Goal: Complete application form: Complete application form

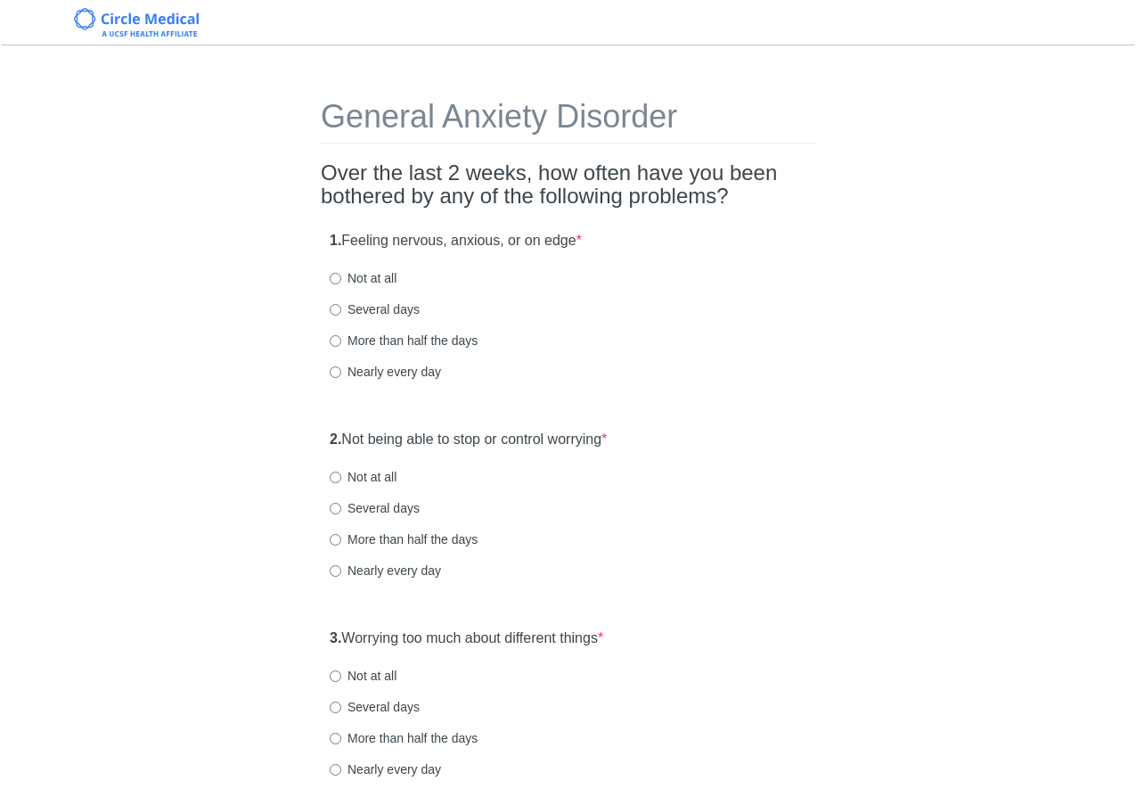
click at [717, 333] on div "More than half the days" at bounding box center [568, 340] width 477 height 18
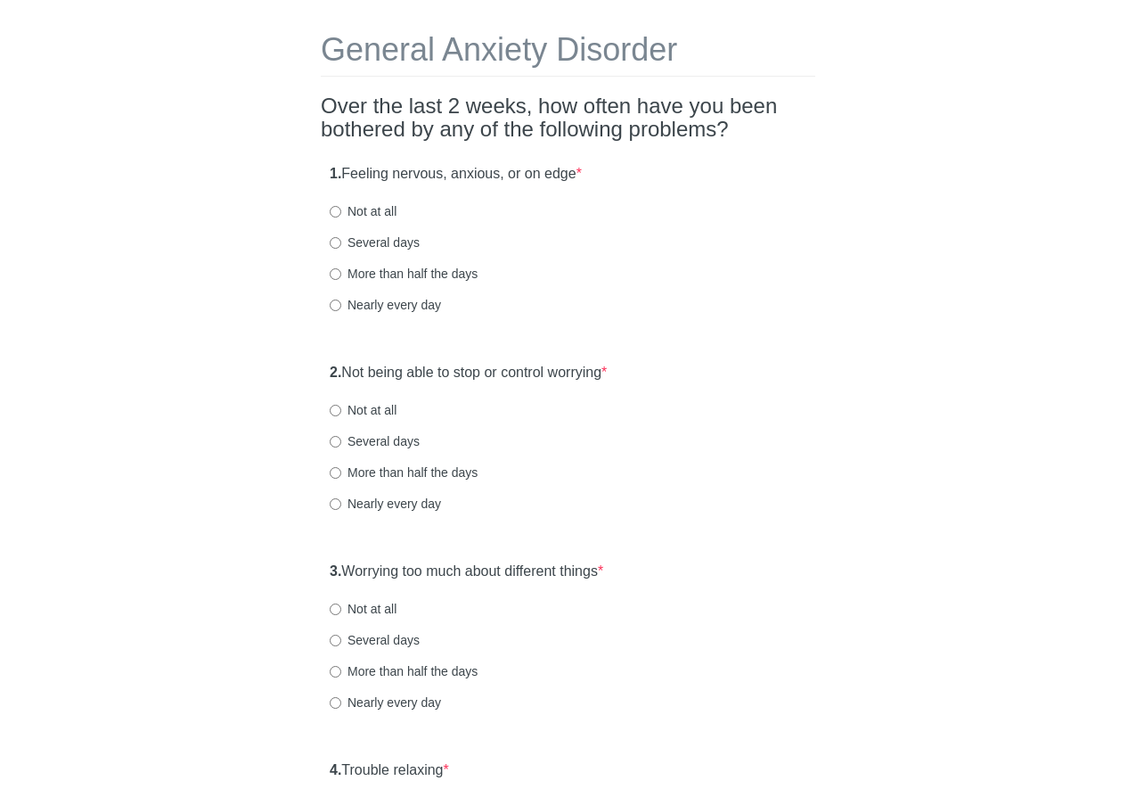
scroll to position [71, 0]
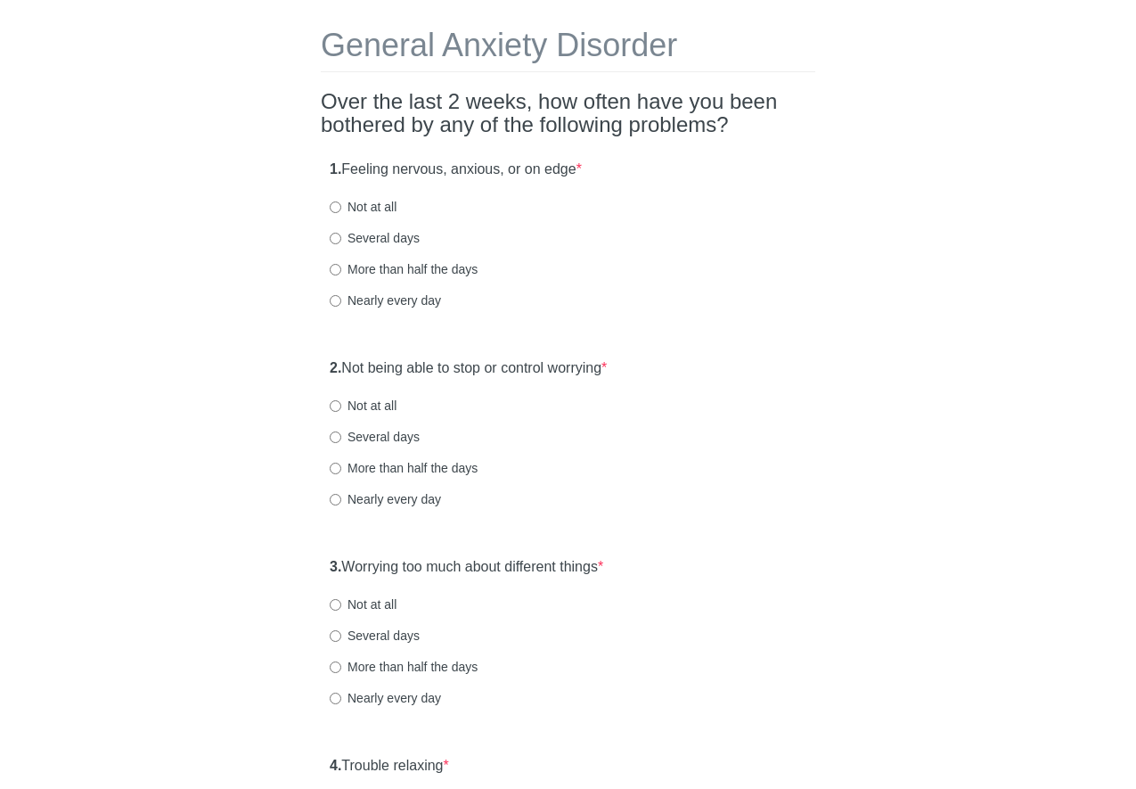
click at [388, 301] on label "Nearly every day" at bounding box center [385, 300] width 111 height 18
click at [341, 301] on input "Nearly every day" at bounding box center [336, 301] width 12 height 12
radio input "true"
click at [653, 341] on div "General Anxiety Disorder Over the last 2 weeks, how often have you been bothere…" at bounding box center [567, 766] width 521 height 1549
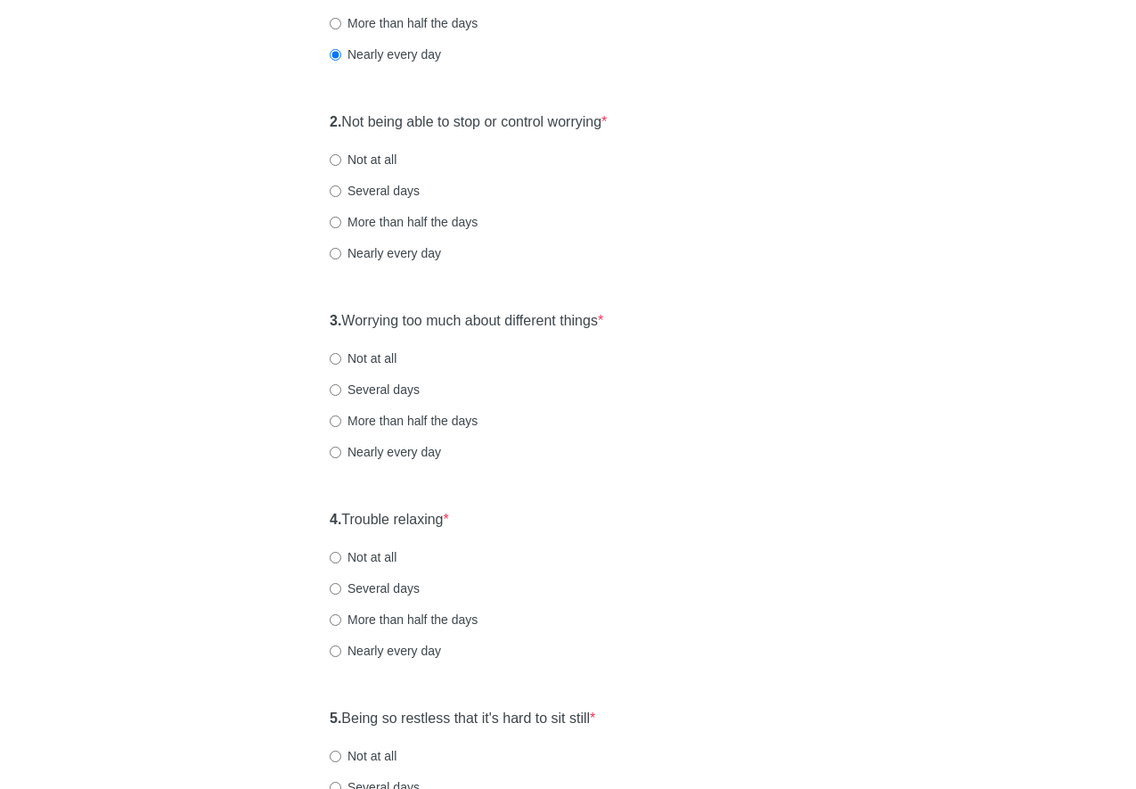
scroll to position [321, 0]
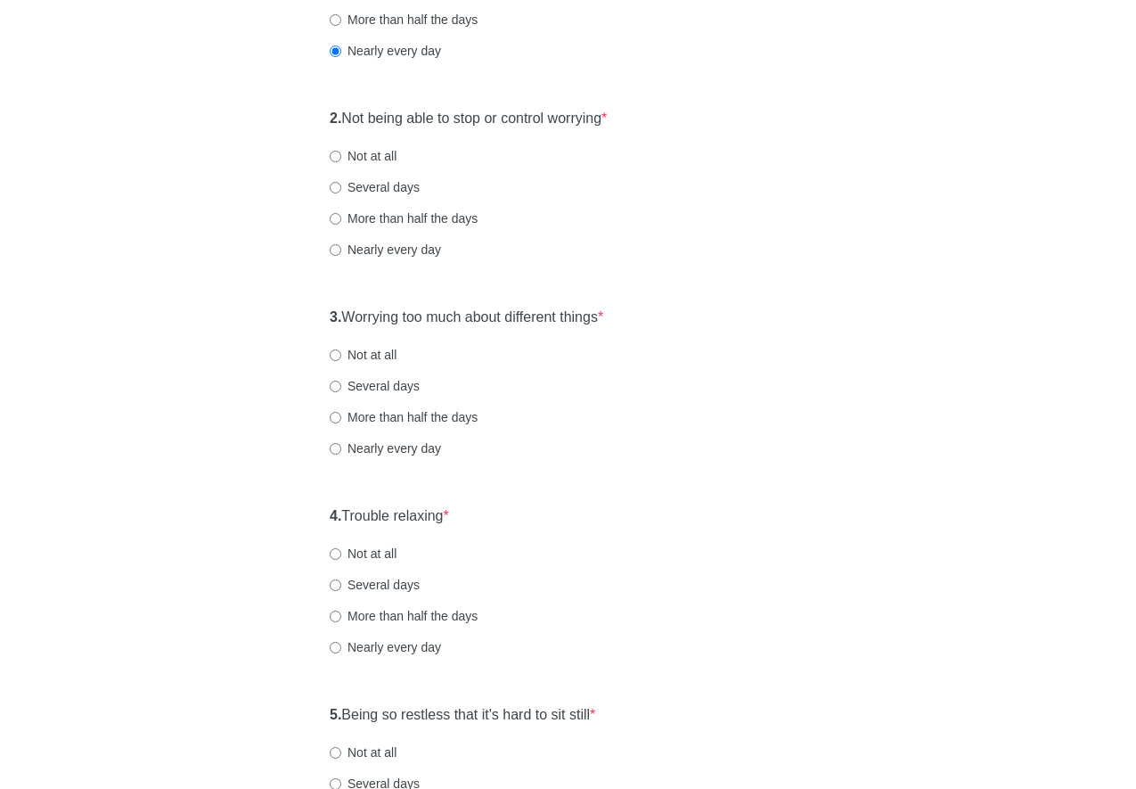
click at [408, 250] on label "Nearly every day" at bounding box center [385, 250] width 111 height 18
click at [341, 250] on input "Nearly every day" at bounding box center [336, 250] width 12 height 12
radio input "true"
click at [547, 278] on div "2. Not being able to stop or control worrying * Not at all Several days More th…" at bounding box center [568, 192] width 495 height 185
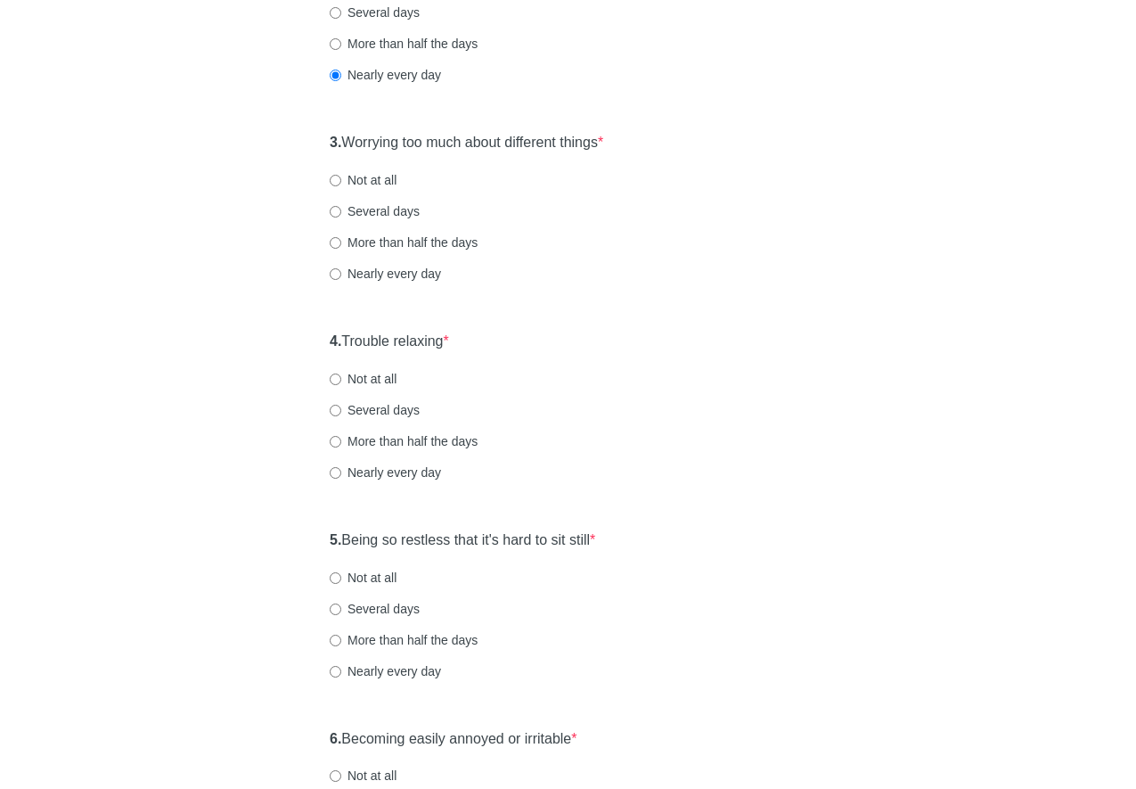
scroll to position [499, 0]
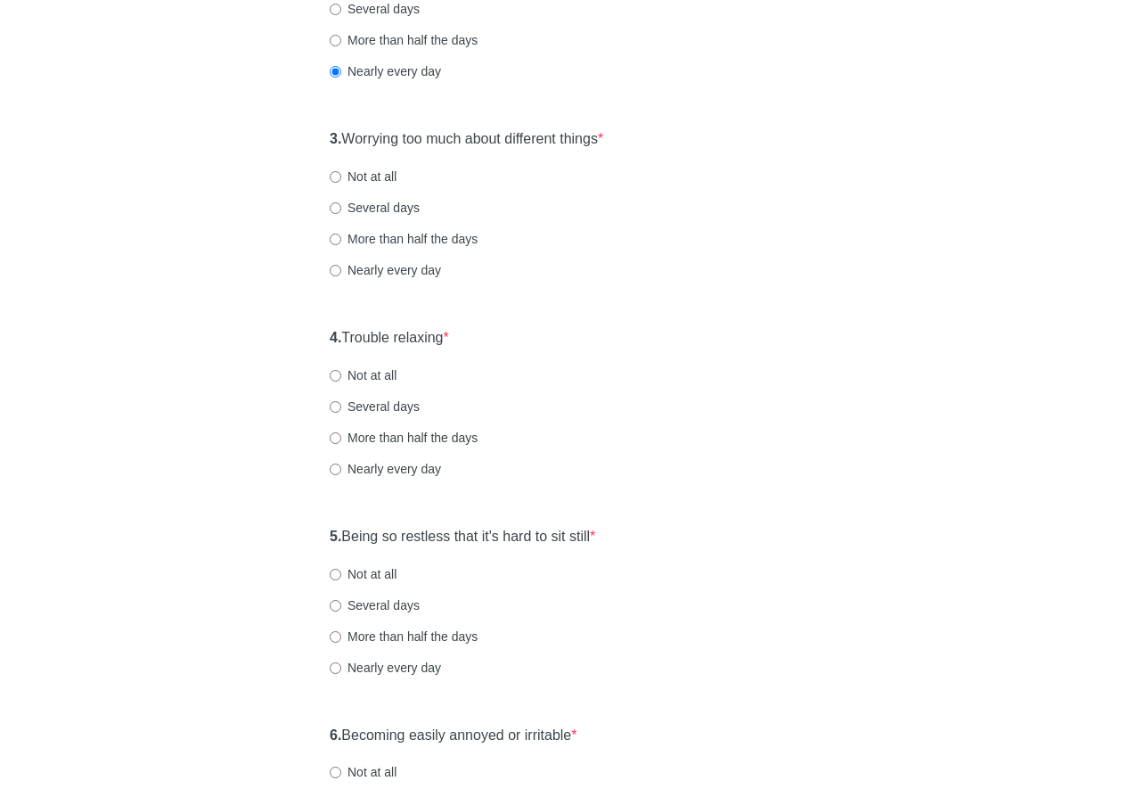
click at [400, 217] on div "3. Worrying too much about different things * Not at all Several days More than…" at bounding box center [568, 212] width 495 height 185
click at [399, 205] on label "Several days" at bounding box center [375, 208] width 90 height 18
click at [341, 205] on input "Several days" at bounding box center [336, 208] width 12 height 12
radio input "true"
click at [703, 274] on div "Nearly every day" at bounding box center [568, 270] width 477 height 18
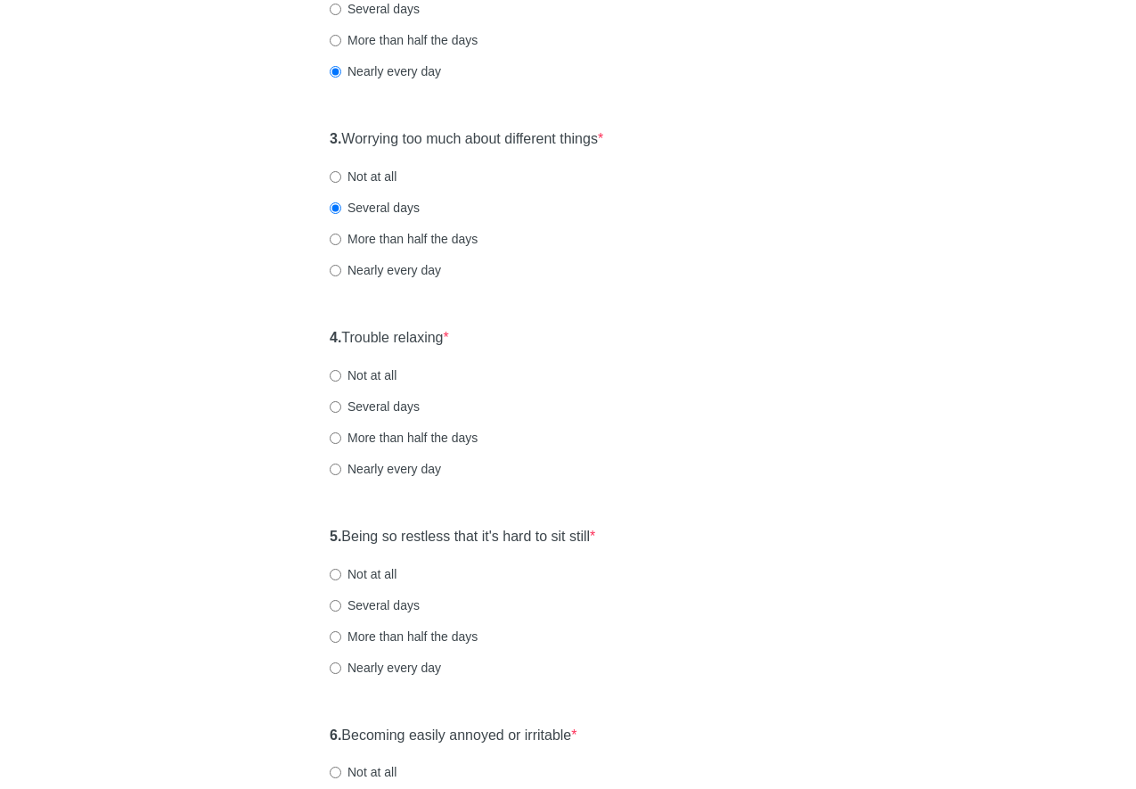
click at [643, 256] on div "3. Worrying too much about different things * Not at all Several days More than…" at bounding box center [568, 212] width 495 height 185
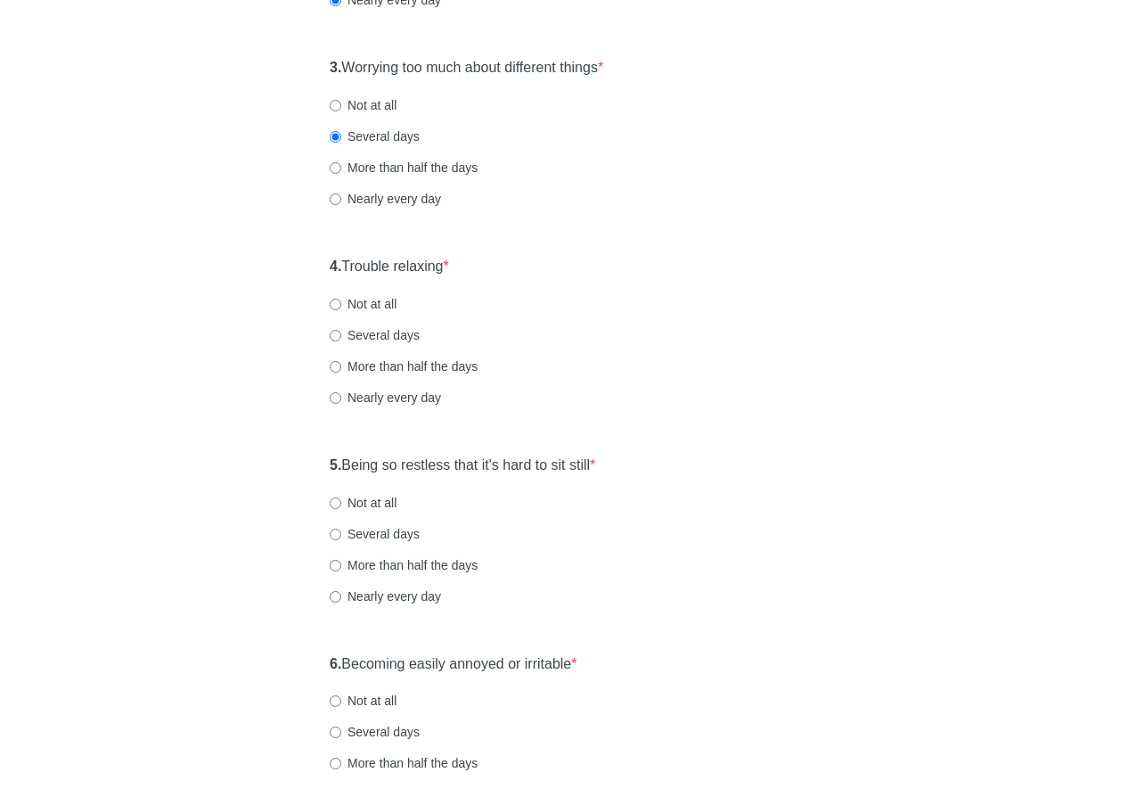
scroll to position [606, 0]
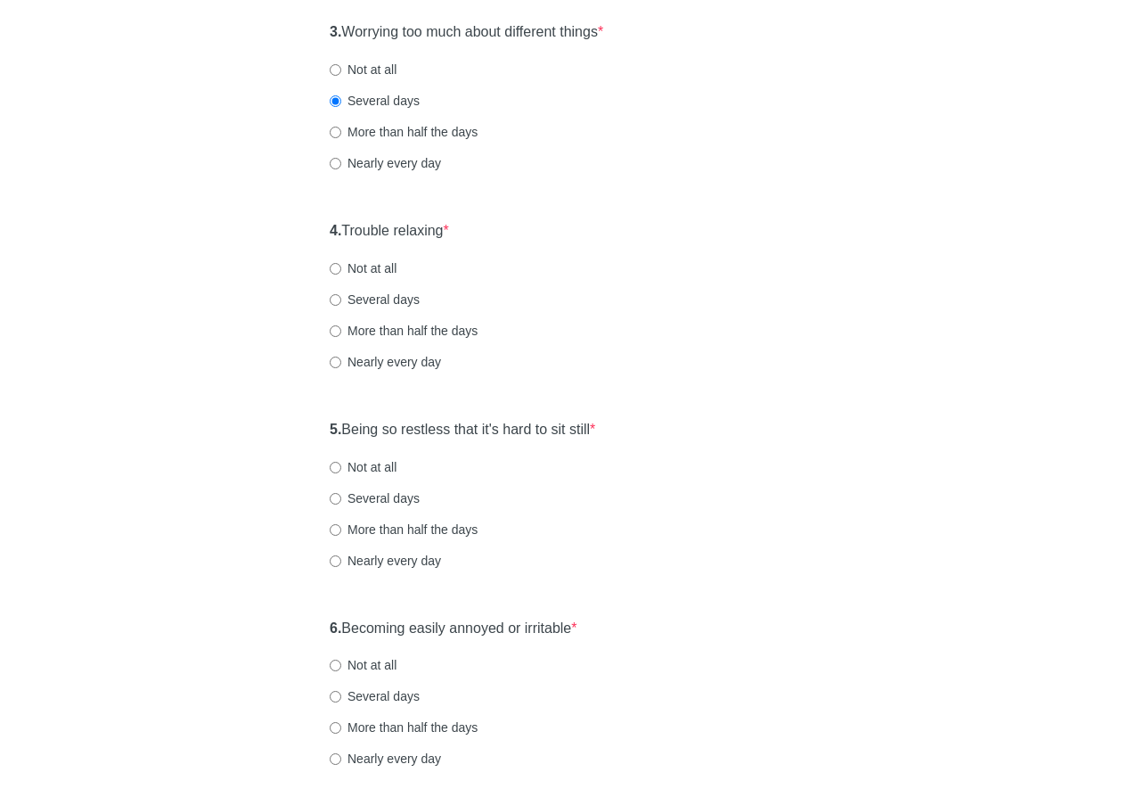
click at [385, 127] on label "More than half the days" at bounding box center [404, 132] width 148 height 18
click at [341, 127] on input "More than half the days" at bounding box center [336, 133] width 12 height 12
radio input "true"
click at [634, 192] on div "3. Worrying too much about different things * Not at all Several days More than…" at bounding box center [568, 105] width 495 height 185
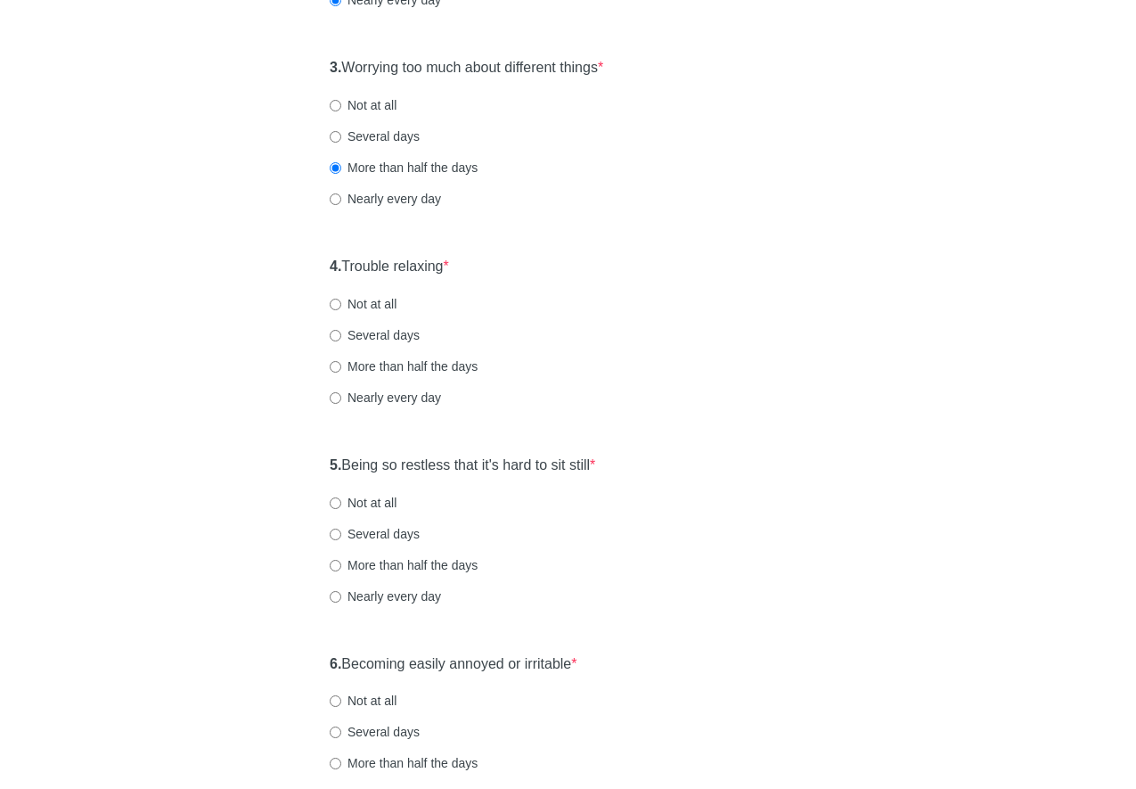
click at [413, 136] on label "Several days" at bounding box center [375, 136] width 90 height 18
click at [341, 136] on input "Several days" at bounding box center [336, 137] width 12 height 12
radio input "true"
click at [632, 202] on div "Nearly every day" at bounding box center [568, 199] width 477 height 18
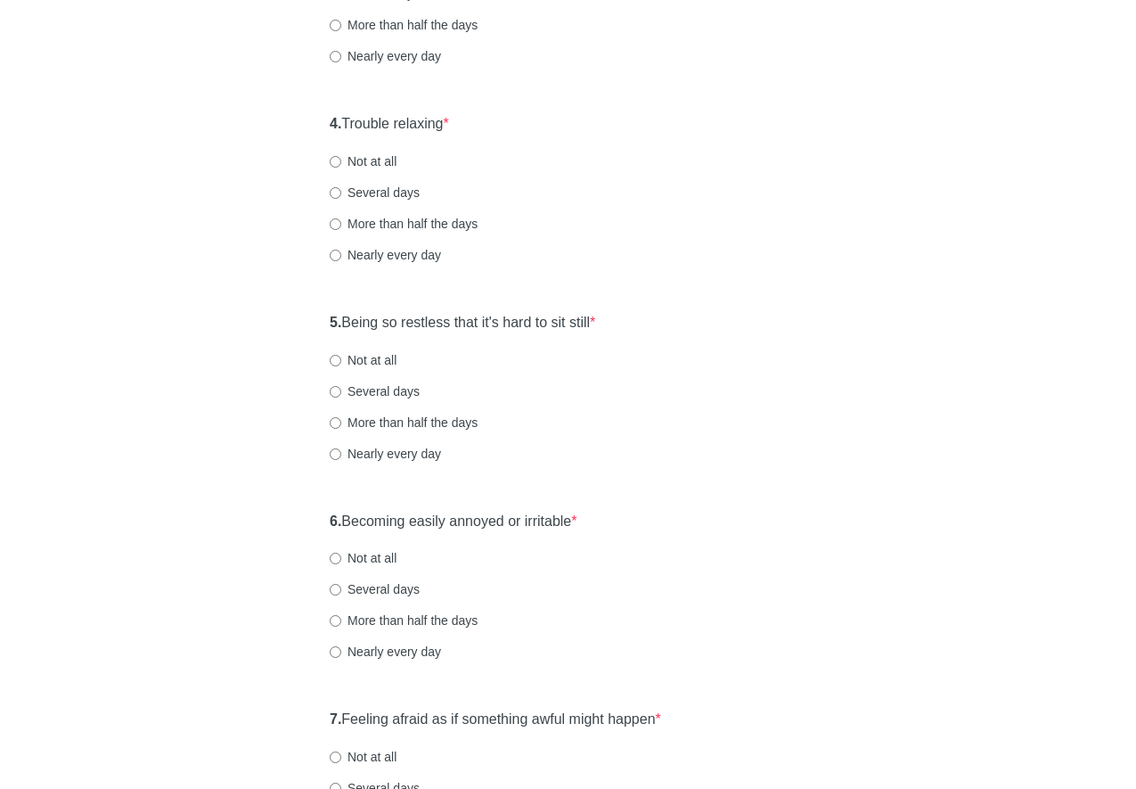
scroll to position [749, 0]
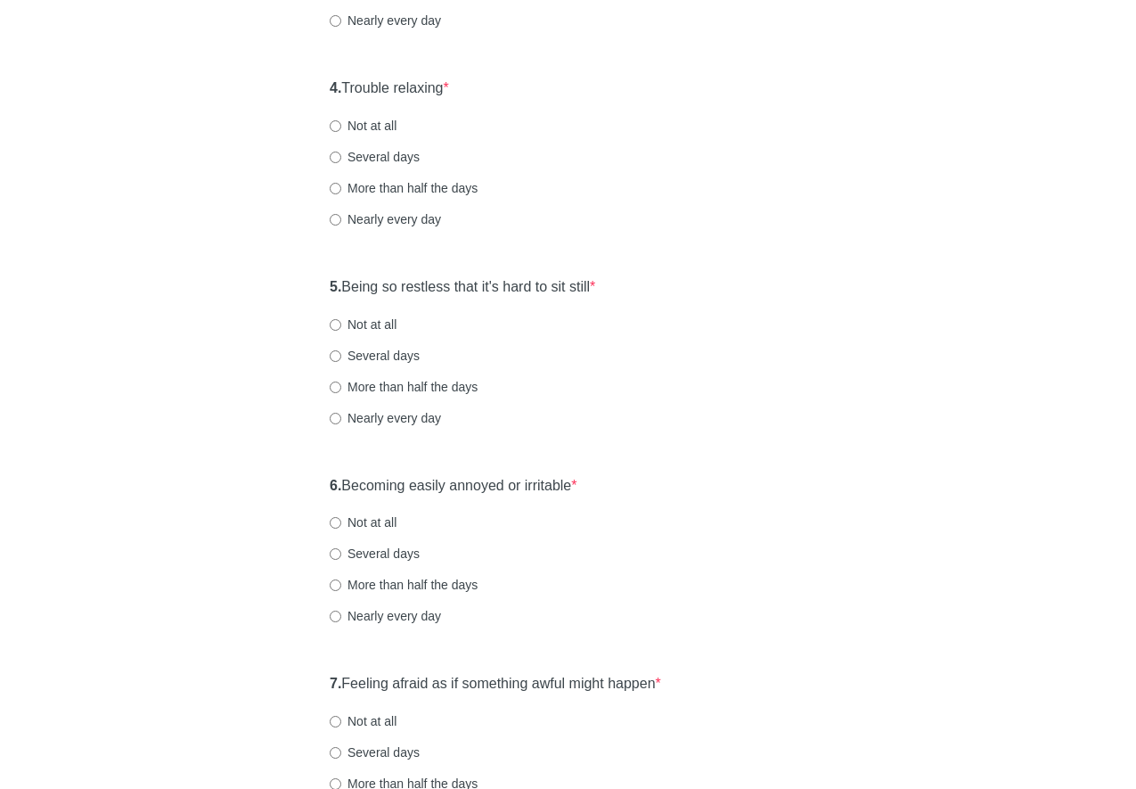
click at [413, 218] on label "Nearly every day" at bounding box center [385, 219] width 111 height 18
click at [341, 218] on input "Nearly every day" at bounding box center [336, 220] width 12 height 12
radio input "true"
click at [590, 256] on div "General Anxiety Disorder Over the last 2 weeks, how often have you been bothere…" at bounding box center [567, 89] width 521 height 1549
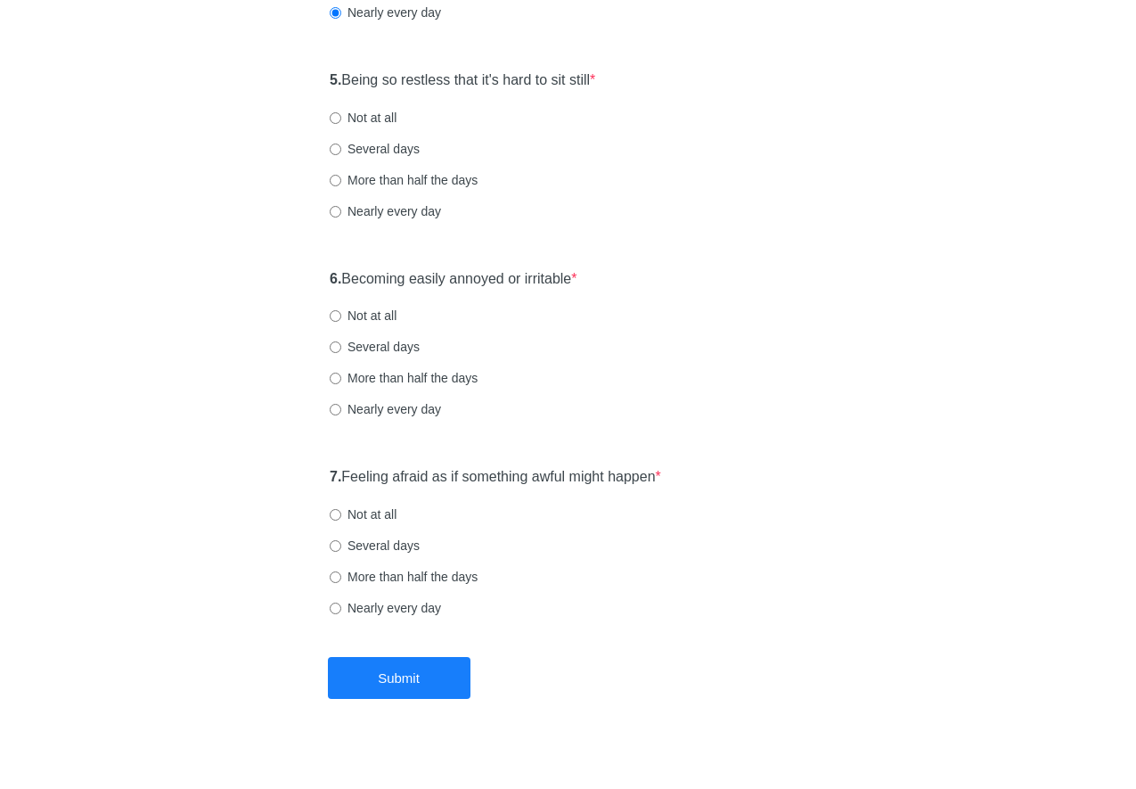
scroll to position [958, 0]
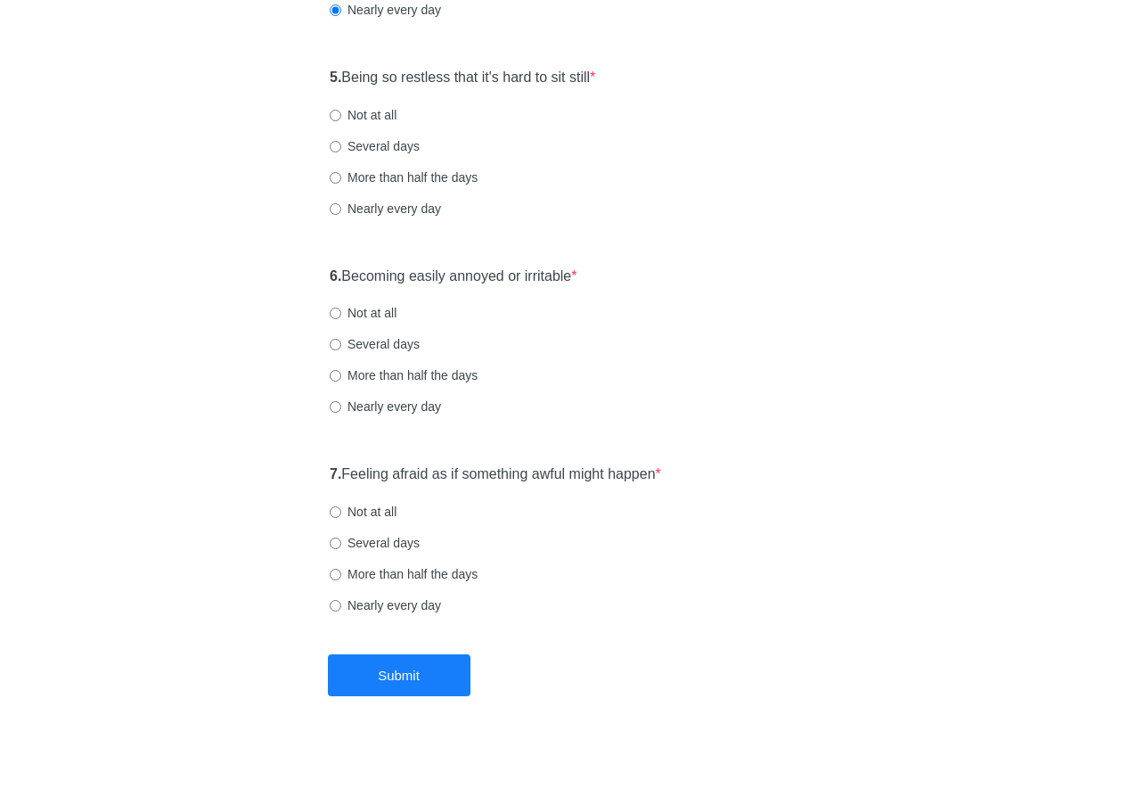
click at [381, 348] on label "Several days" at bounding box center [375, 344] width 90 height 18
click at [341, 348] on input "Several days" at bounding box center [336, 345] width 12 height 12
radio input "true"
click at [633, 390] on div "6. Becoming easily annoyed or irritable * Not at all Several days More than hal…" at bounding box center [568, 350] width 495 height 185
click at [401, 150] on label "Several days" at bounding box center [375, 146] width 90 height 18
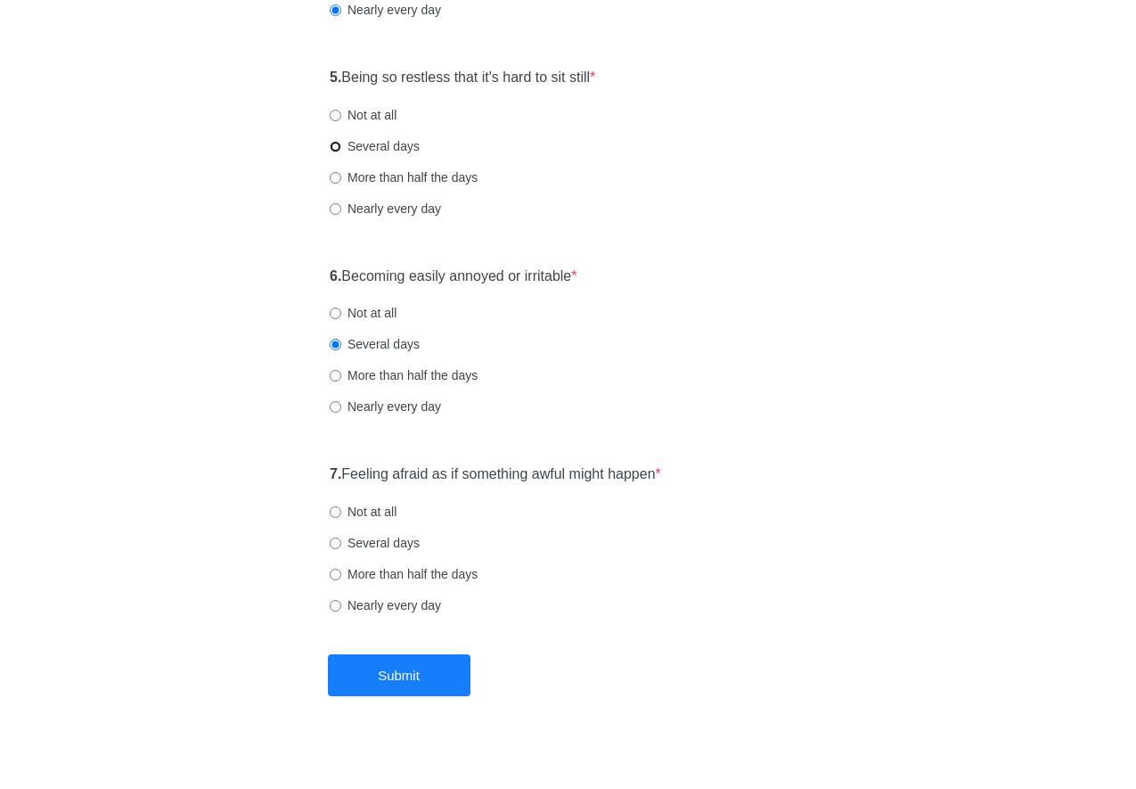
click at [341, 150] on input "Several days" at bounding box center [336, 147] width 12 height 12
radio input "true"
click at [577, 275] on label "6. Becoming easily annoyed or irritable *" at bounding box center [454, 276] width 248 height 20
click at [381, 315] on label "Not at all" at bounding box center [363, 313] width 67 height 18
click at [341, 315] on input "Not at all" at bounding box center [336, 313] width 12 height 12
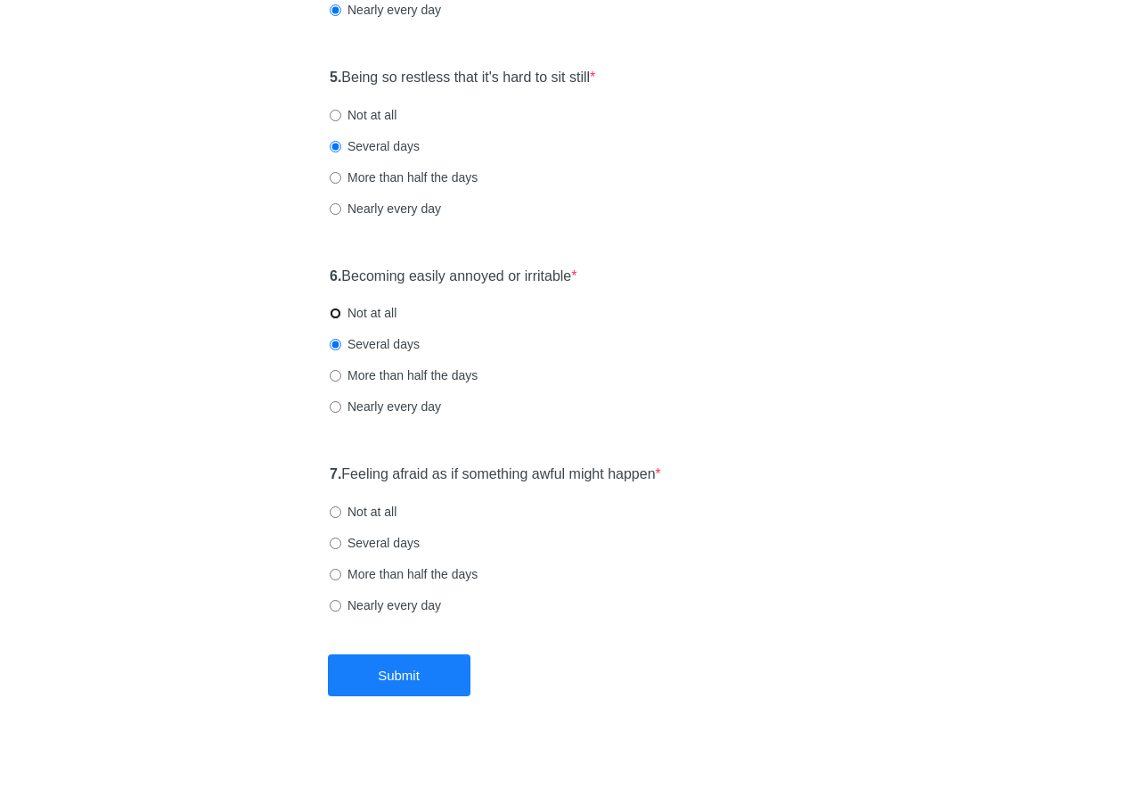
radio input "true"
click at [379, 513] on label "Not at all" at bounding box center [363, 512] width 67 height 18
click at [341, 513] on input "Not at all" at bounding box center [336, 512] width 12 height 12
radio input "true"
click at [447, 684] on button "Submit" at bounding box center [399, 675] width 143 height 42
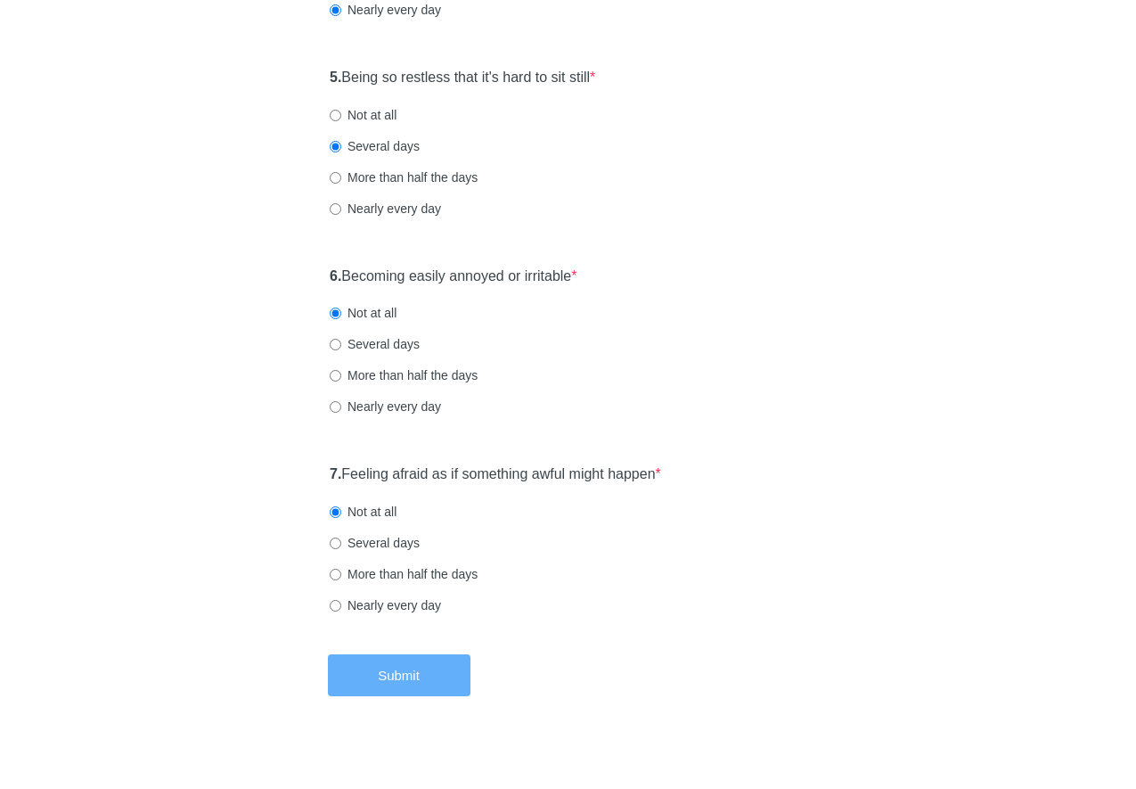
scroll to position [0, 0]
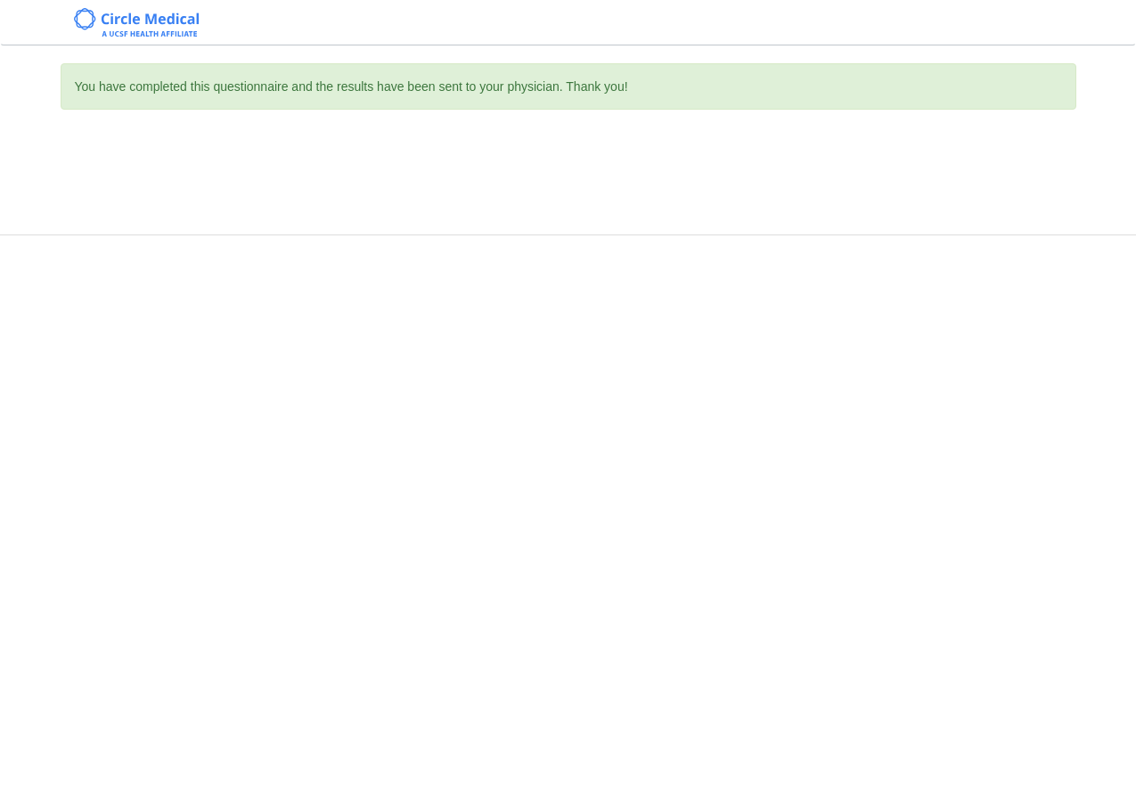
click at [902, 414] on div "You have completed this questionnaire and the results have been sent to your ph…" at bounding box center [568, 394] width 1136 height 789
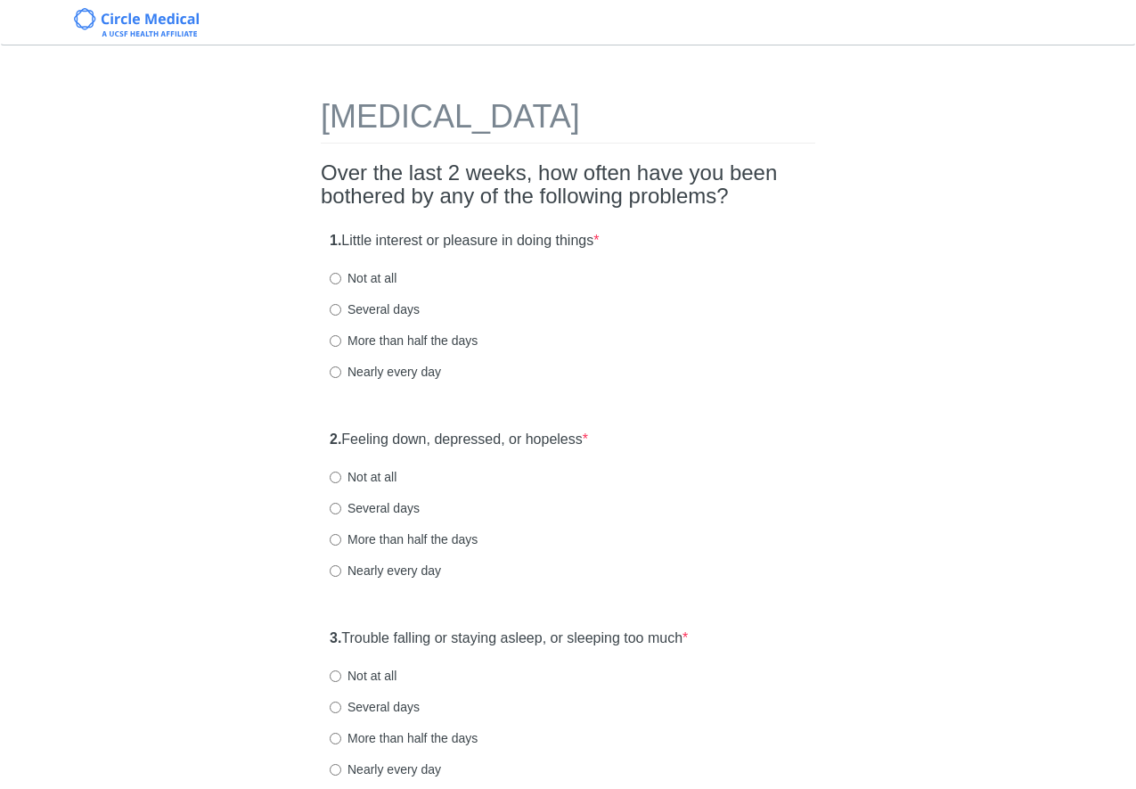
click at [372, 479] on label "Not at all" at bounding box center [363, 477] width 67 height 18
click at [341, 479] on input "Not at all" at bounding box center [336, 477] width 12 height 12
radio input "true"
click at [392, 309] on label "Several days" at bounding box center [375, 309] width 90 height 18
click at [341, 309] on input "Several days" at bounding box center [336, 310] width 12 height 12
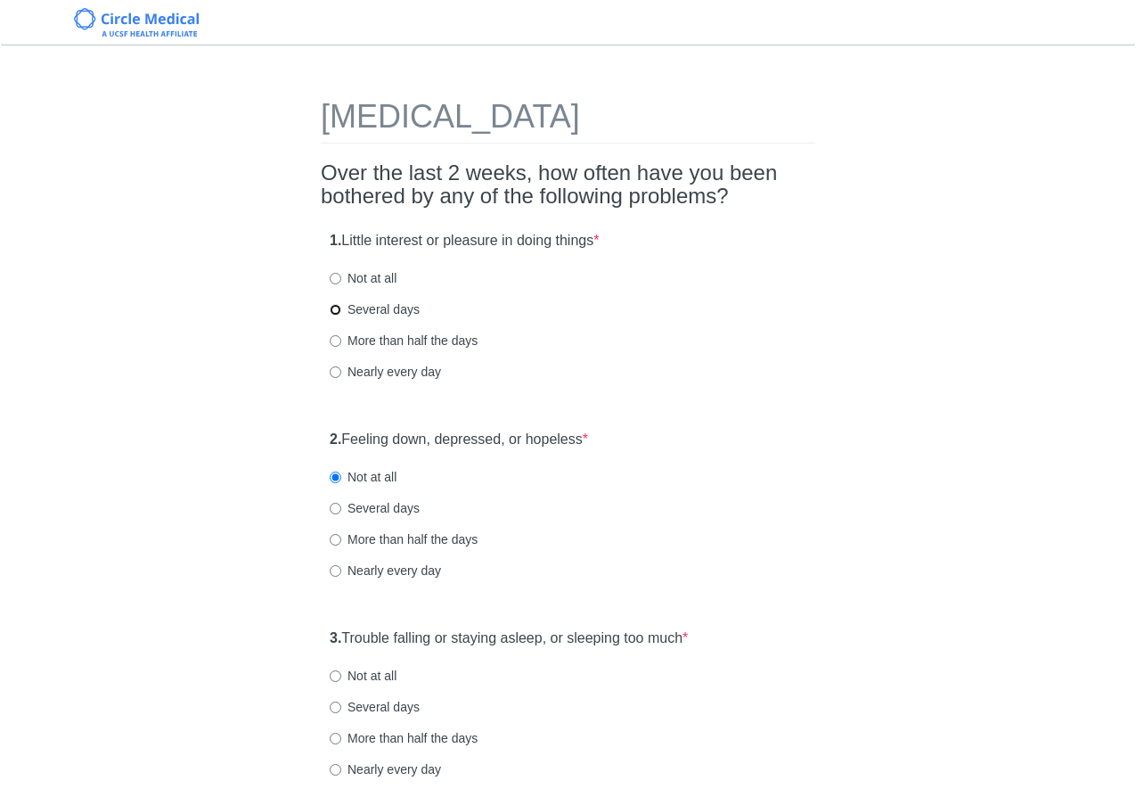
radio input "true"
click at [577, 312] on div "Several days" at bounding box center [568, 309] width 477 height 18
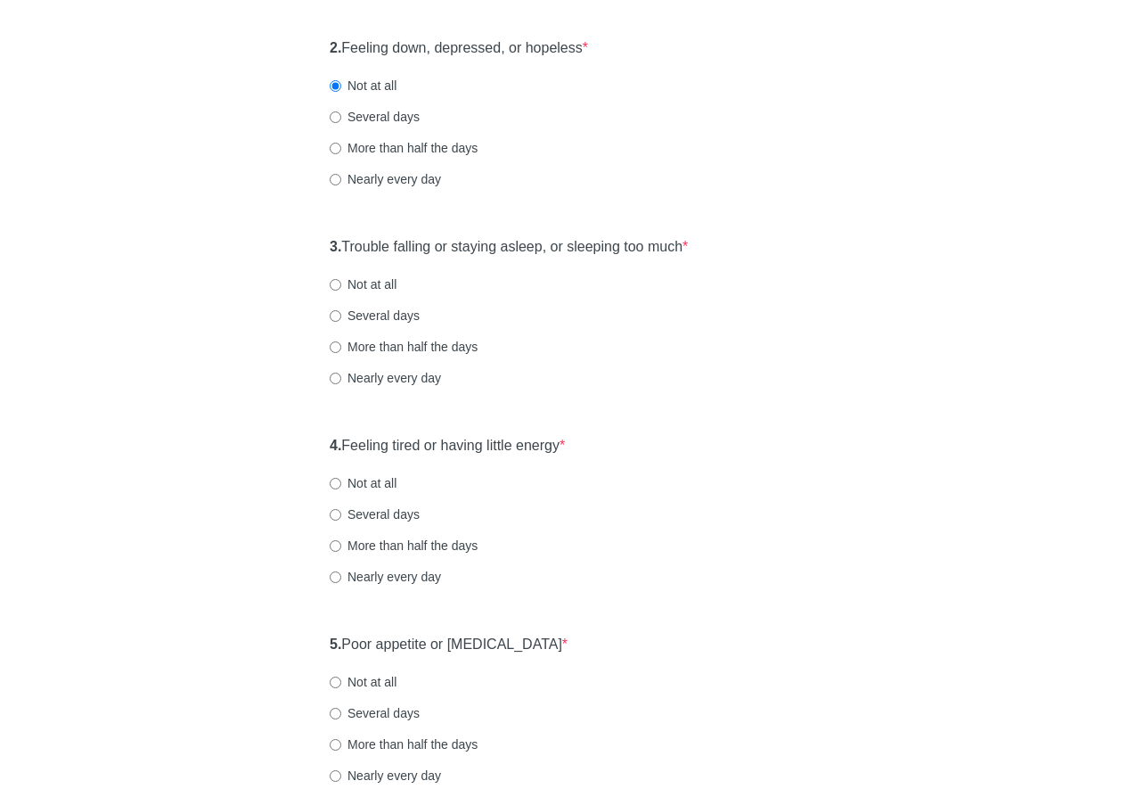
scroll to position [392, 0]
click at [394, 377] on label "Nearly every day" at bounding box center [385, 377] width 111 height 18
click at [341, 377] on input "Nearly every day" at bounding box center [336, 378] width 12 height 12
radio input "true"
click at [600, 399] on div "3. Trouble falling or staying asleep, or sleeping too much * Not at all Several…" at bounding box center [568, 319] width 495 height 185
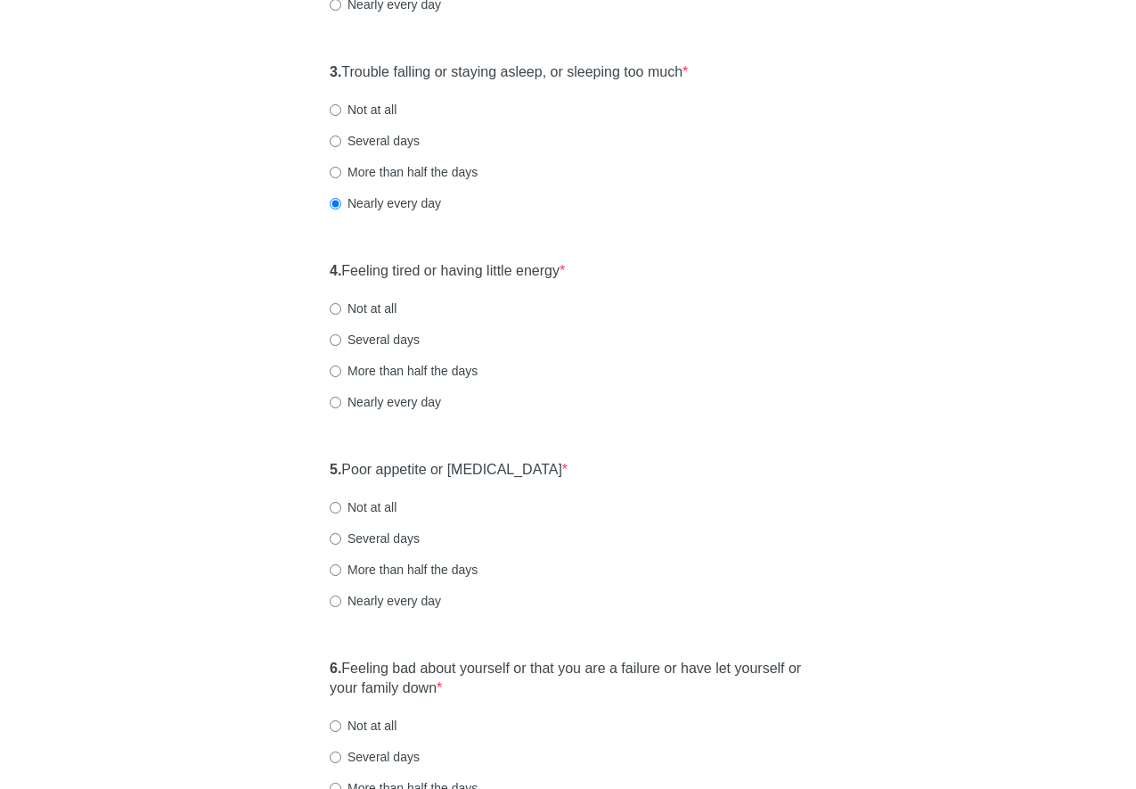
scroll to position [570, 0]
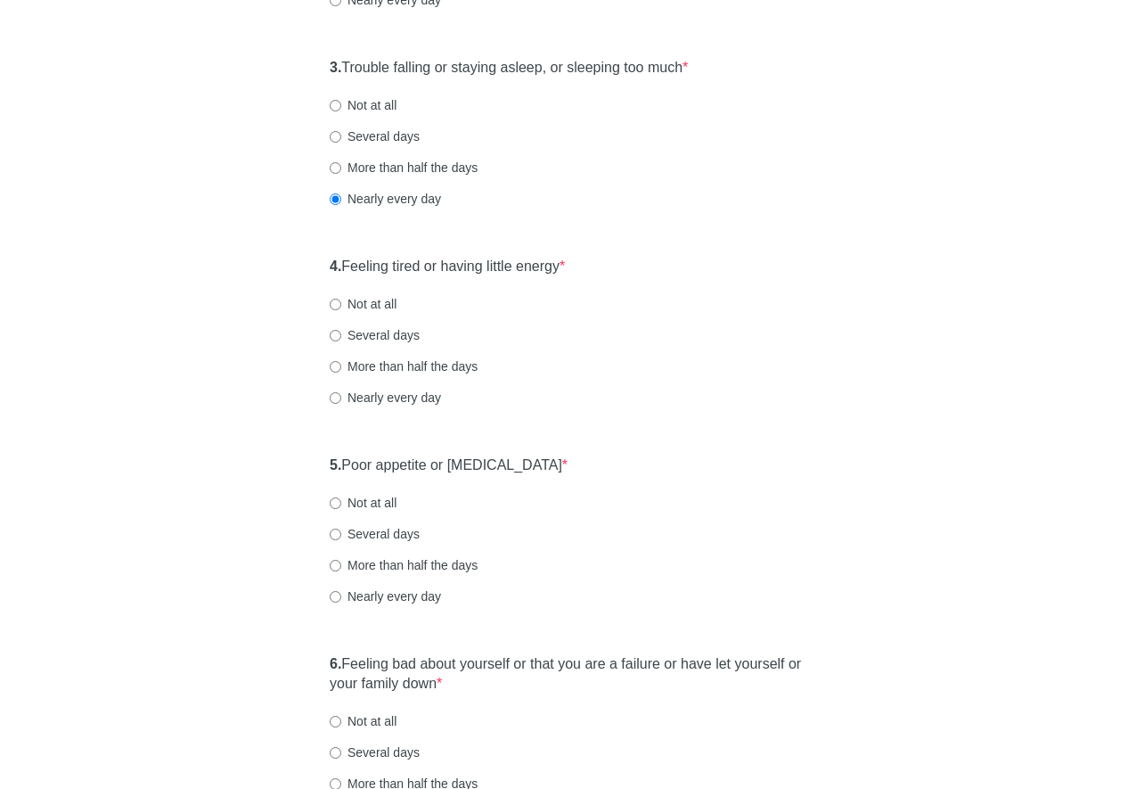
click at [416, 397] on label "Nearly every day" at bounding box center [385, 398] width 111 height 18
click at [341, 397] on input "Nearly every day" at bounding box center [336, 398] width 12 height 12
radio input "true"
click at [423, 462] on label "5. Poor appetite or overeating *" at bounding box center [449, 465] width 238 height 20
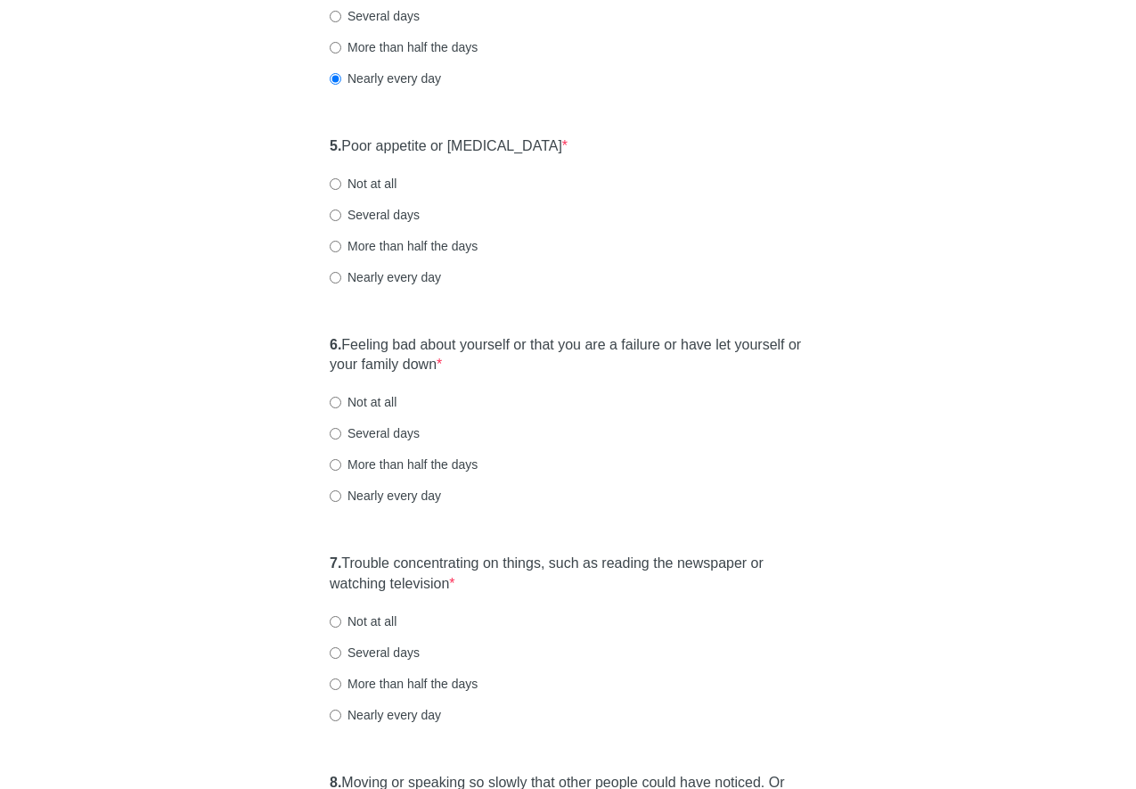
scroll to position [891, 0]
click at [375, 186] on label "Not at all" at bounding box center [363, 182] width 67 height 18
click at [341, 186] on input "Not at all" at bounding box center [336, 182] width 12 height 12
radio input "true"
click at [413, 347] on label "6. Feeling bad about yourself or that you are a failure or have let yourself or…" at bounding box center [568, 353] width 477 height 41
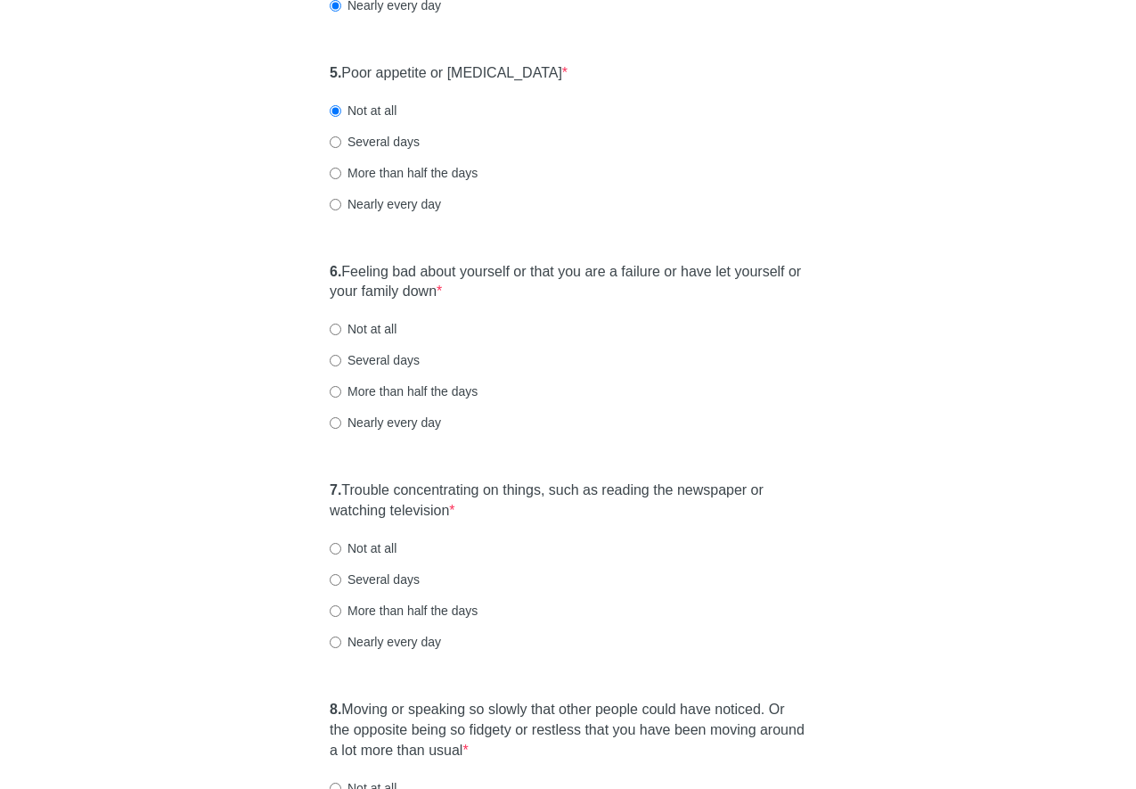
scroll to position [998, 0]
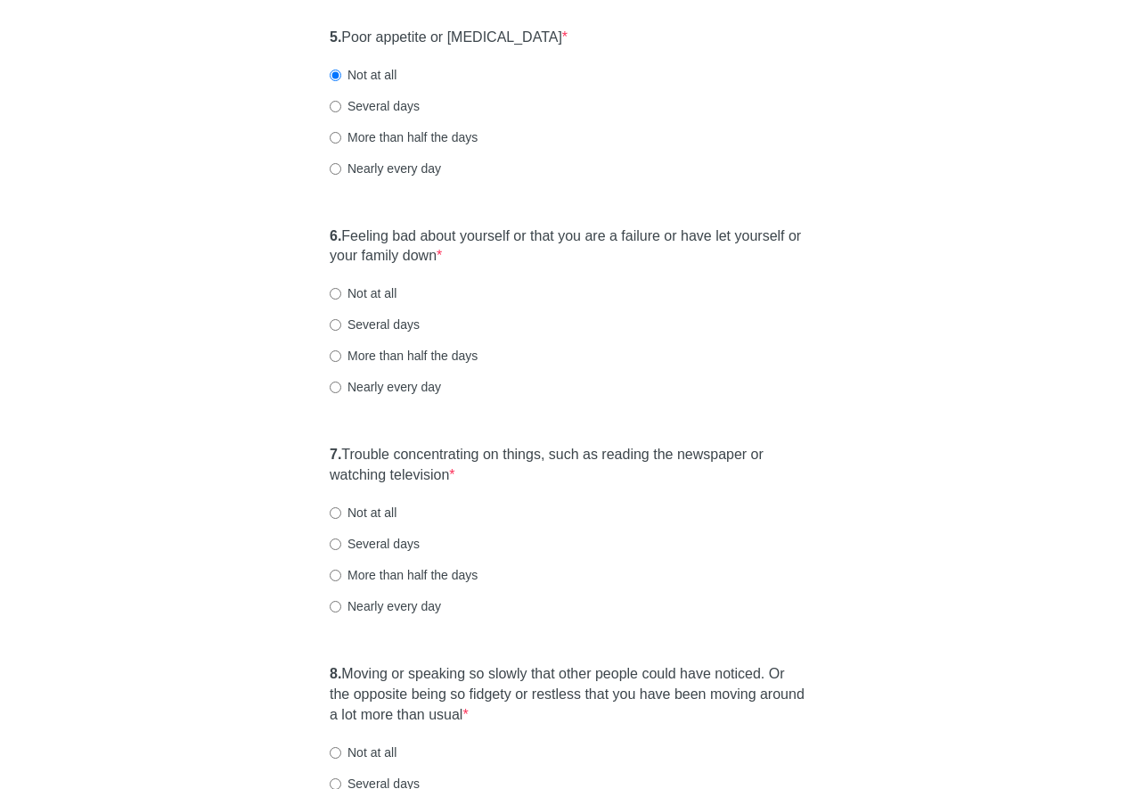
click at [384, 290] on label "Not at all" at bounding box center [363, 293] width 67 height 18
click at [341, 290] on input "Not at all" at bounding box center [336, 294] width 12 height 12
radio input "true"
click at [449, 452] on label "7. Trouble concentrating on things, such as reading the newspaper or watching t…" at bounding box center [568, 465] width 477 height 41
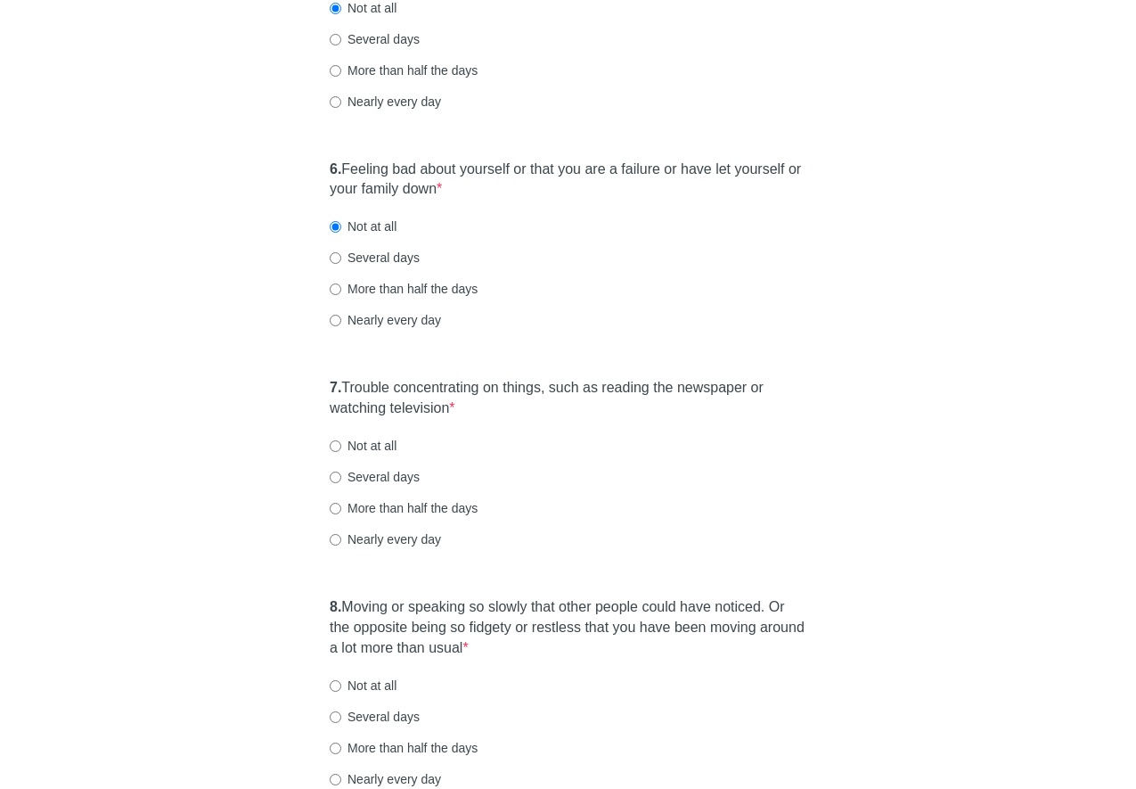
scroll to position [1069, 0]
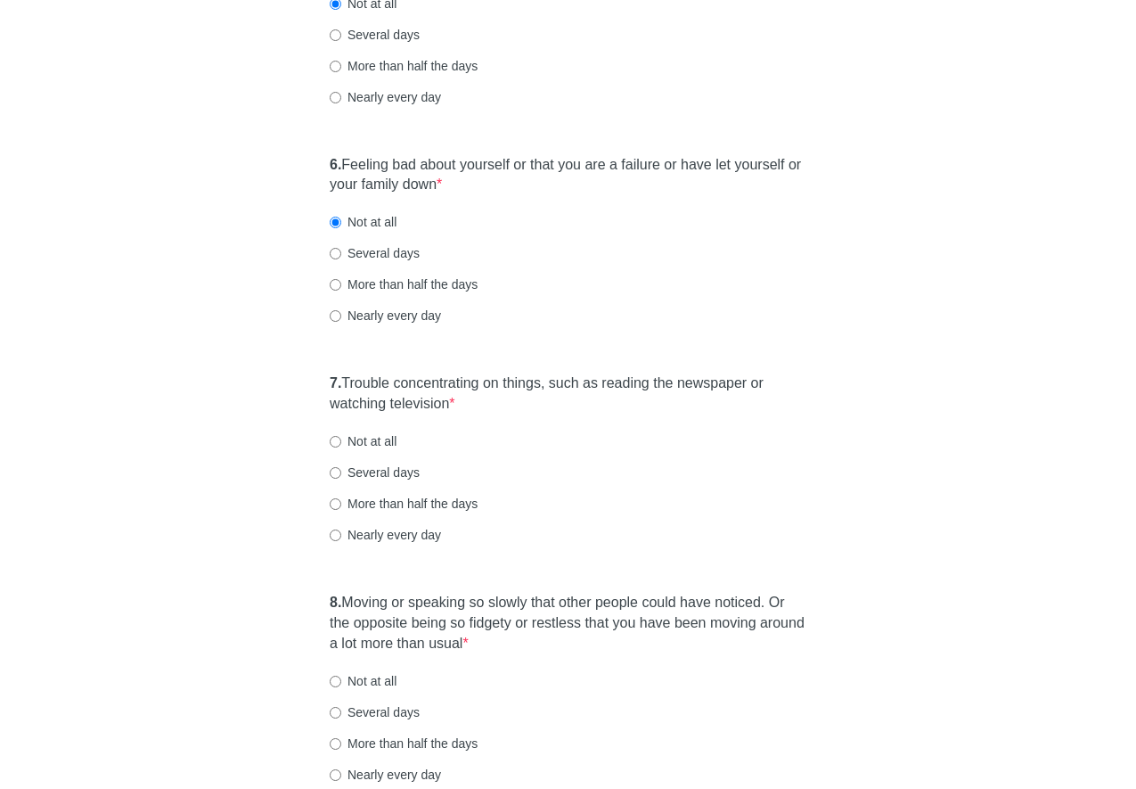
drag, startPoint x: 372, startPoint y: 442, endPoint x: 450, endPoint y: 462, distance: 80.2
click at [372, 442] on label "Not at all" at bounding box center [363, 441] width 67 height 18
click at [341, 442] on input "Not at all" at bounding box center [336, 442] width 12 height 12
radio input "true"
drag, startPoint x: 557, startPoint y: 627, endPoint x: 554, endPoint y: 618, distance: 9.3
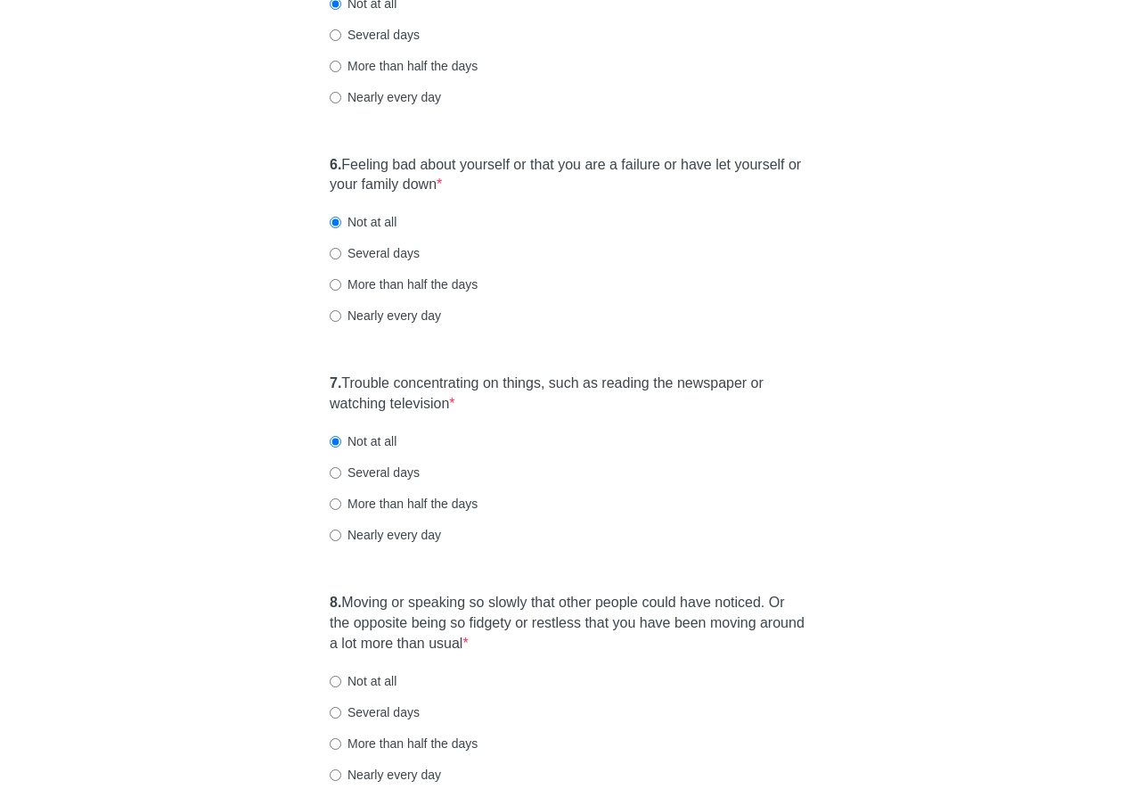
click at [557, 627] on label "8. Moving or speaking so slowly that other people could have noticed. Or the op…" at bounding box center [568, 623] width 477 height 61
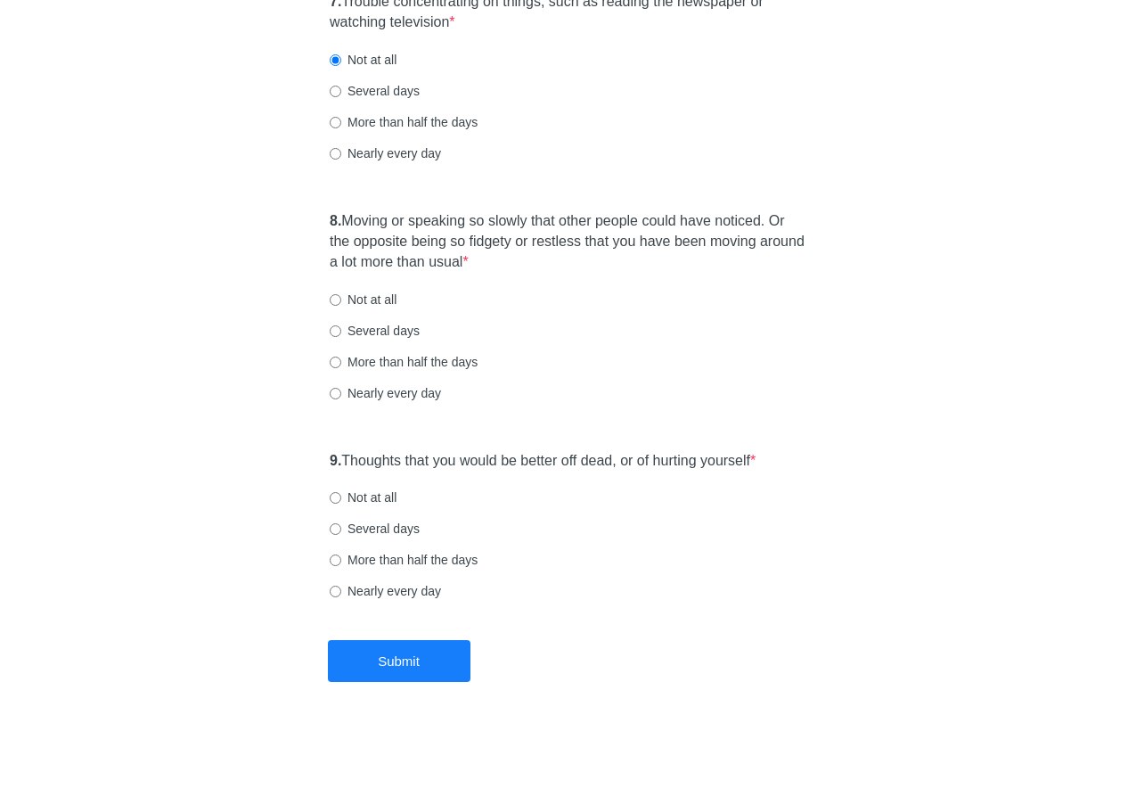
scroll to position [1452, 0]
click at [384, 328] on label "Several days" at bounding box center [375, 330] width 90 height 18
click at [341, 328] on input "Several days" at bounding box center [336, 330] width 12 height 12
radio input "true"
click at [450, 454] on label "9. Thoughts that you would be better off dead, or of hurting yourself *" at bounding box center [543, 460] width 426 height 20
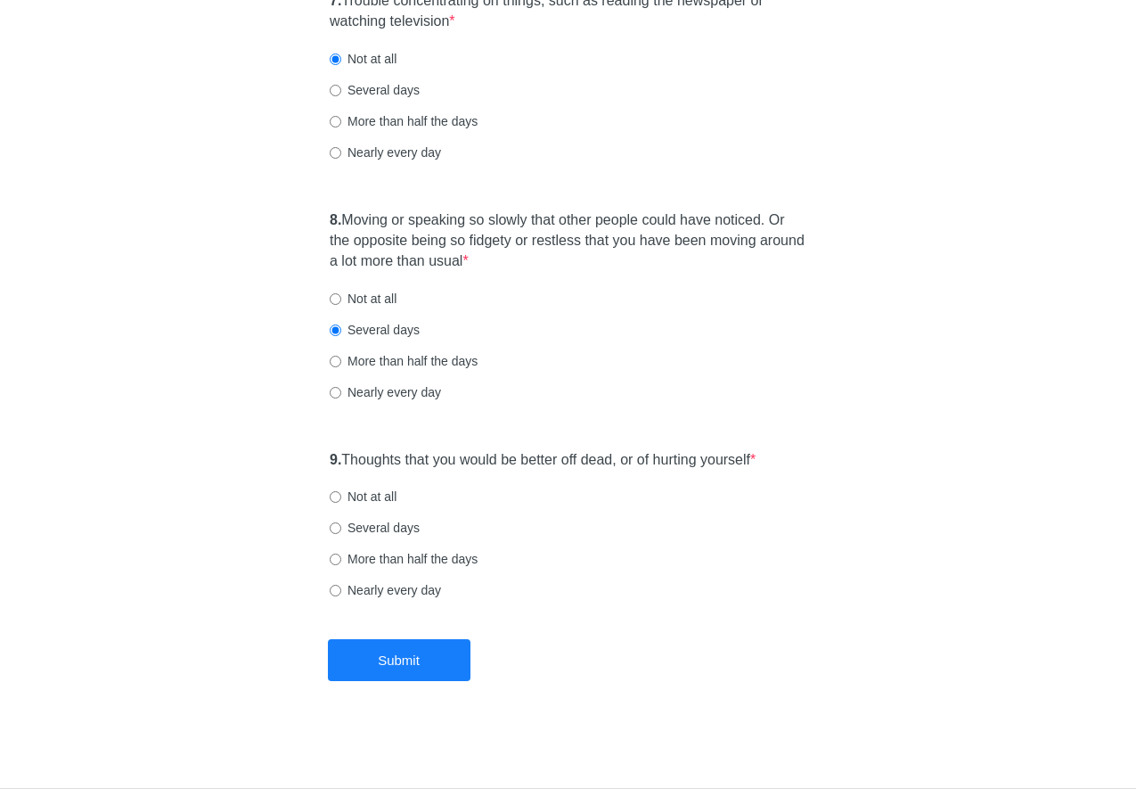
click at [348, 297] on label "Not at all" at bounding box center [363, 299] width 67 height 18
click at [341, 297] on input "Not at all" at bounding box center [336, 299] width 12 height 12
radio input "true"
click at [390, 455] on label "9. Thoughts that you would be better off dead, or of hurting yourself *" at bounding box center [543, 460] width 426 height 20
click at [386, 500] on label "Not at all" at bounding box center [363, 496] width 67 height 18
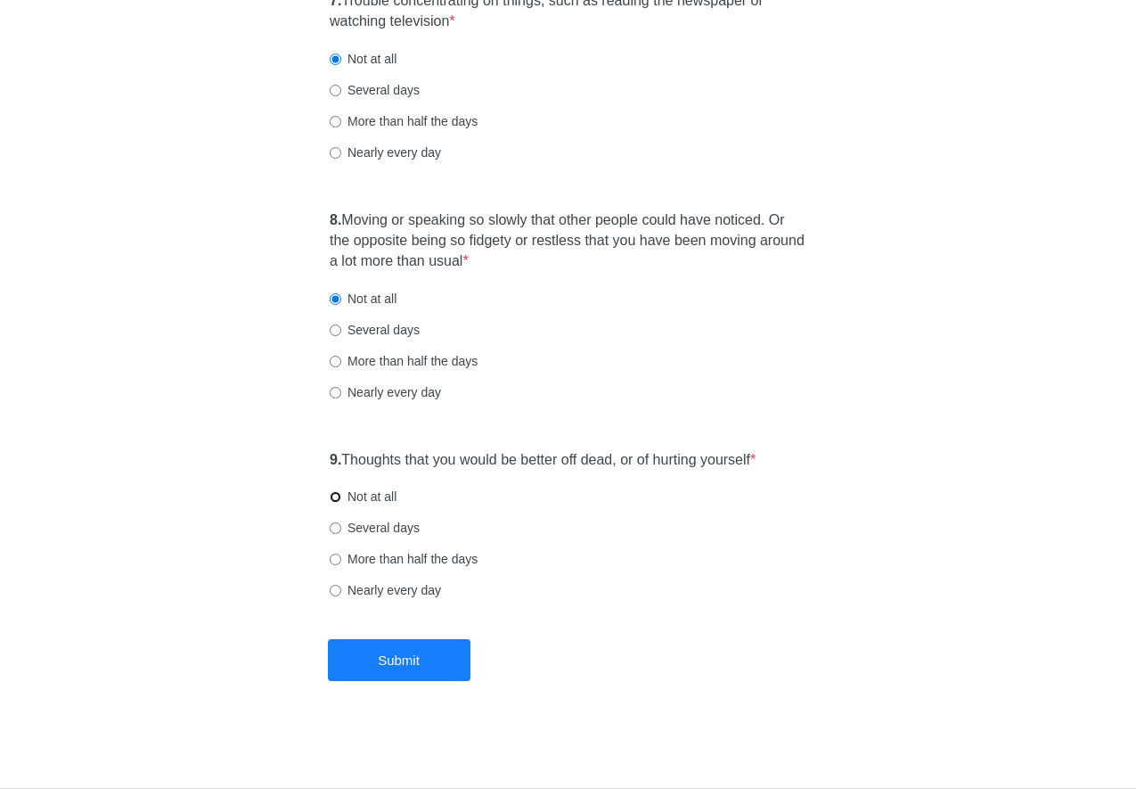
click at [341, 500] on input "Not at all" at bounding box center [336, 497] width 12 height 12
radio input "true"
click at [443, 651] on button "Submit" at bounding box center [399, 660] width 143 height 42
